Goal: Find specific page/section: Find specific page/section

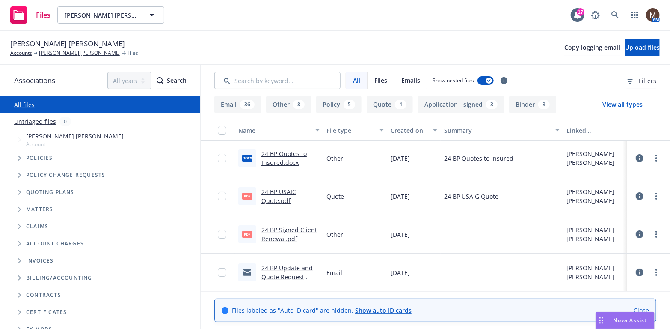
scroll to position [1711, 0]
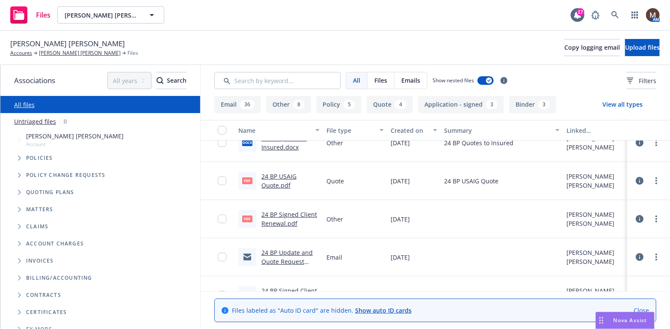
click at [291, 216] on link "24 BP Signed Client Renewal.pdf" at bounding box center [289, 218] width 56 height 17
click at [54, 52] on link "[PERSON_NAME] [PERSON_NAME]" at bounding box center [80, 53] width 82 height 8
